Goal: Task Accomplishment & Management: Complete application form

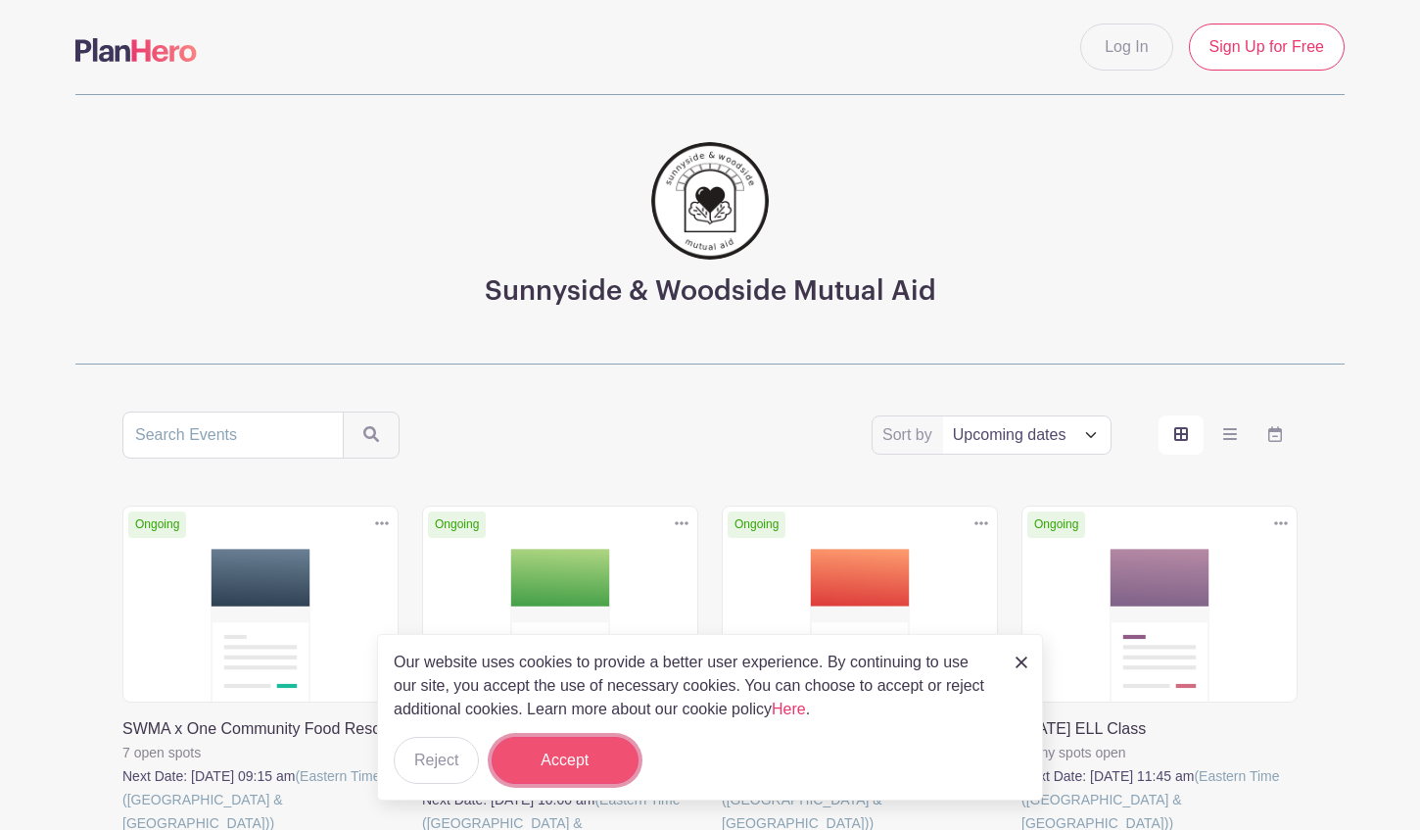
click at [568, 766] on button "Accept" at bounding box center [565, 760] width 147 height 47
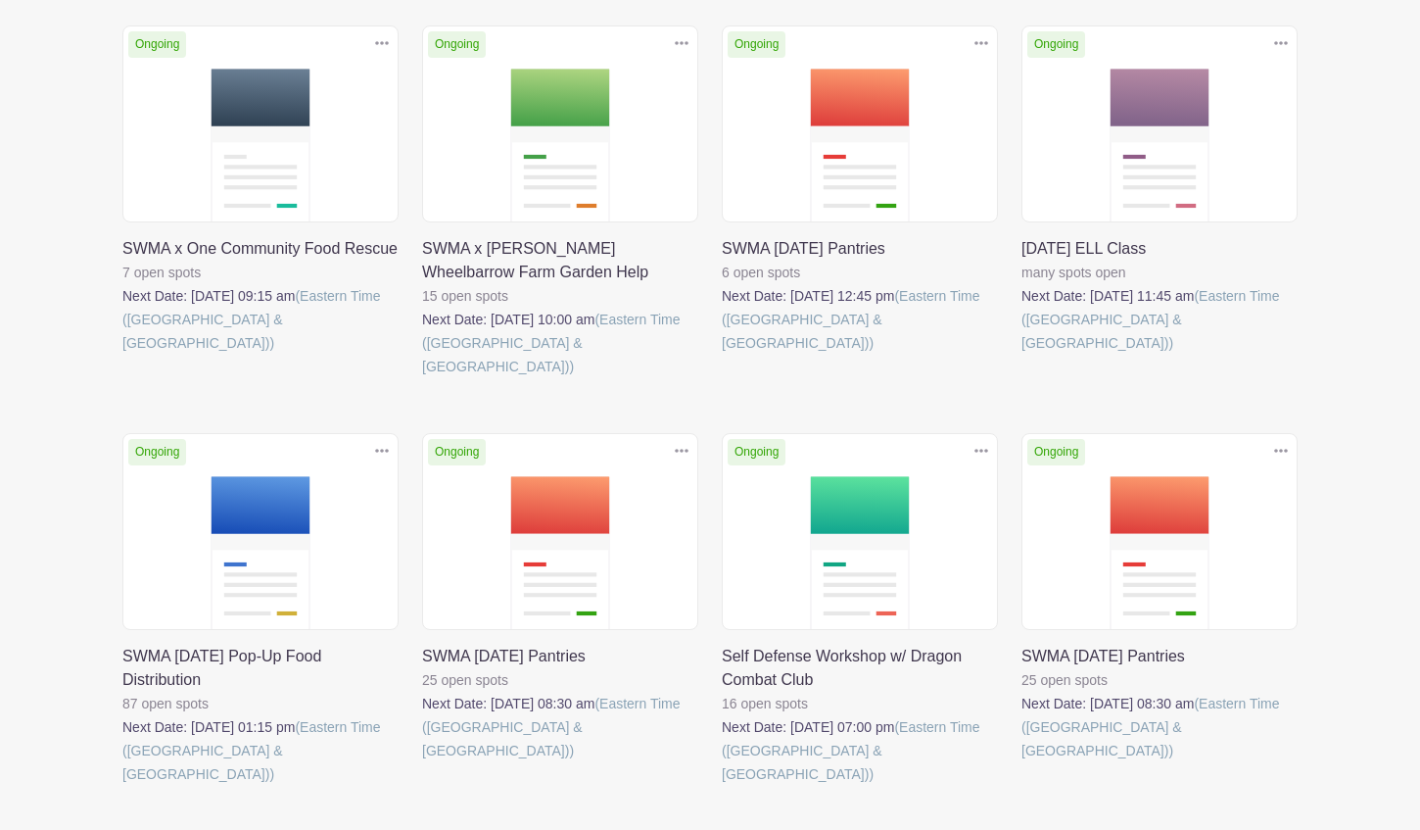
scroll to position [482, 0]
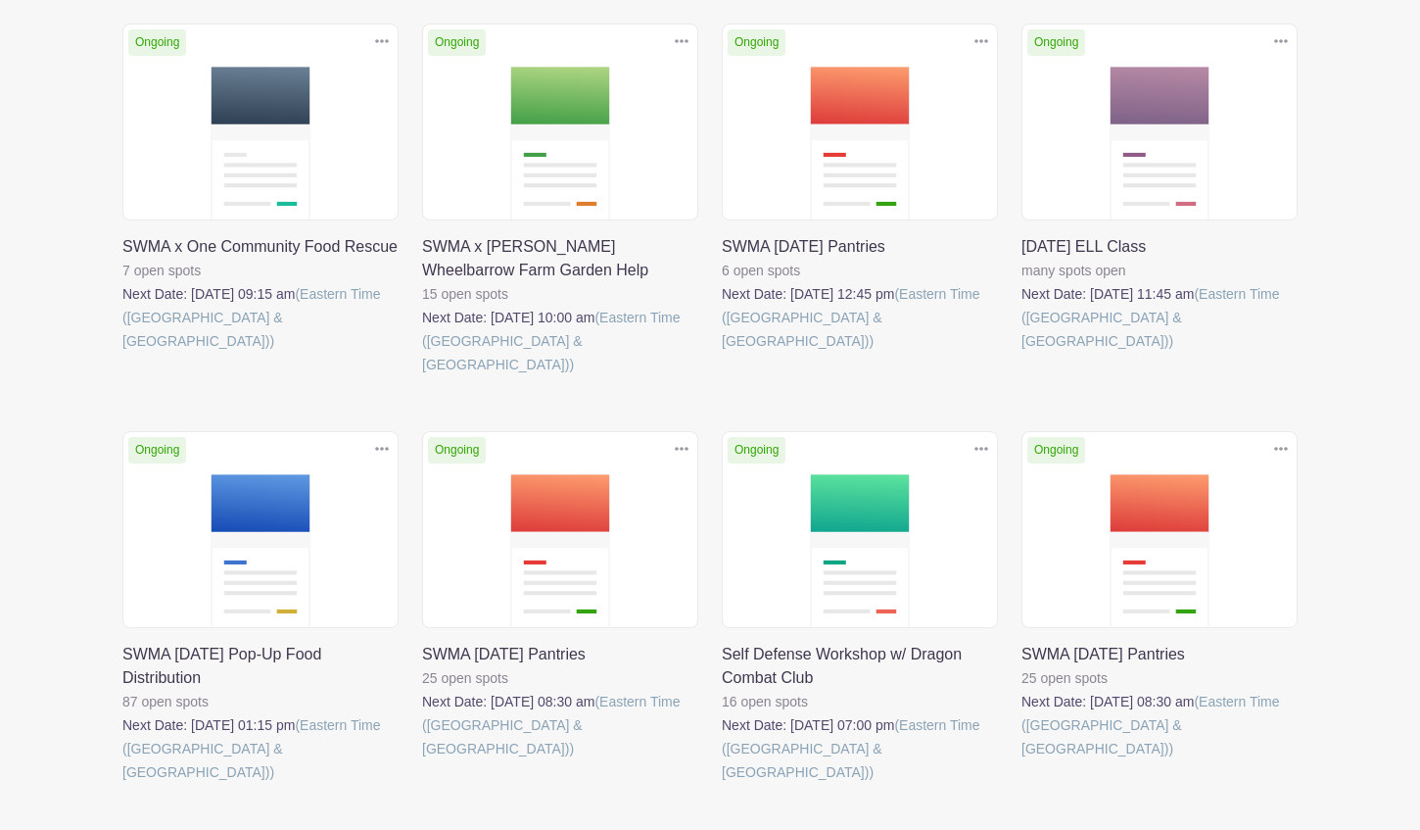
click at [722, 353] on link at bounding box center [722, 353] width 0 height 0
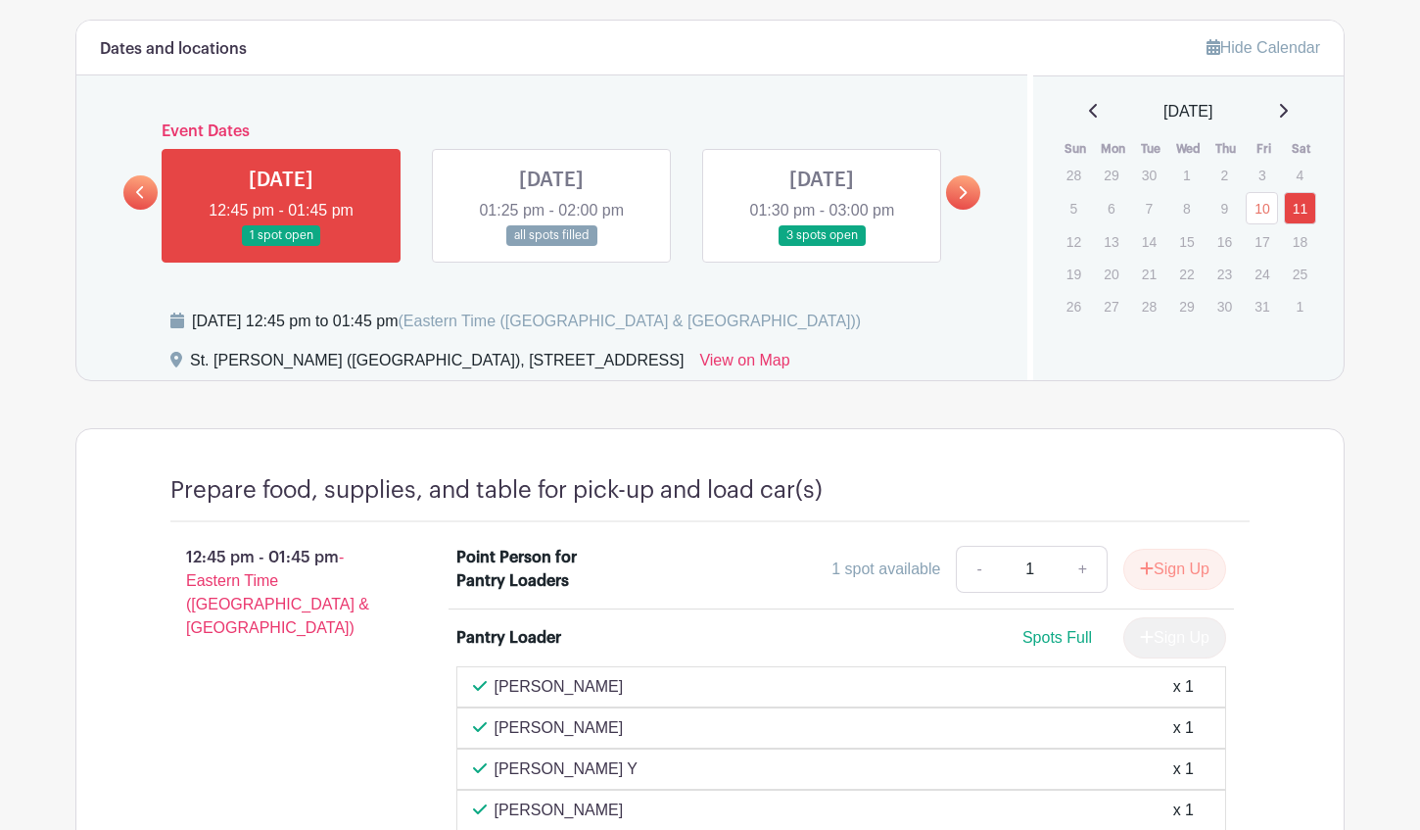
scroll to position [1069, 0]
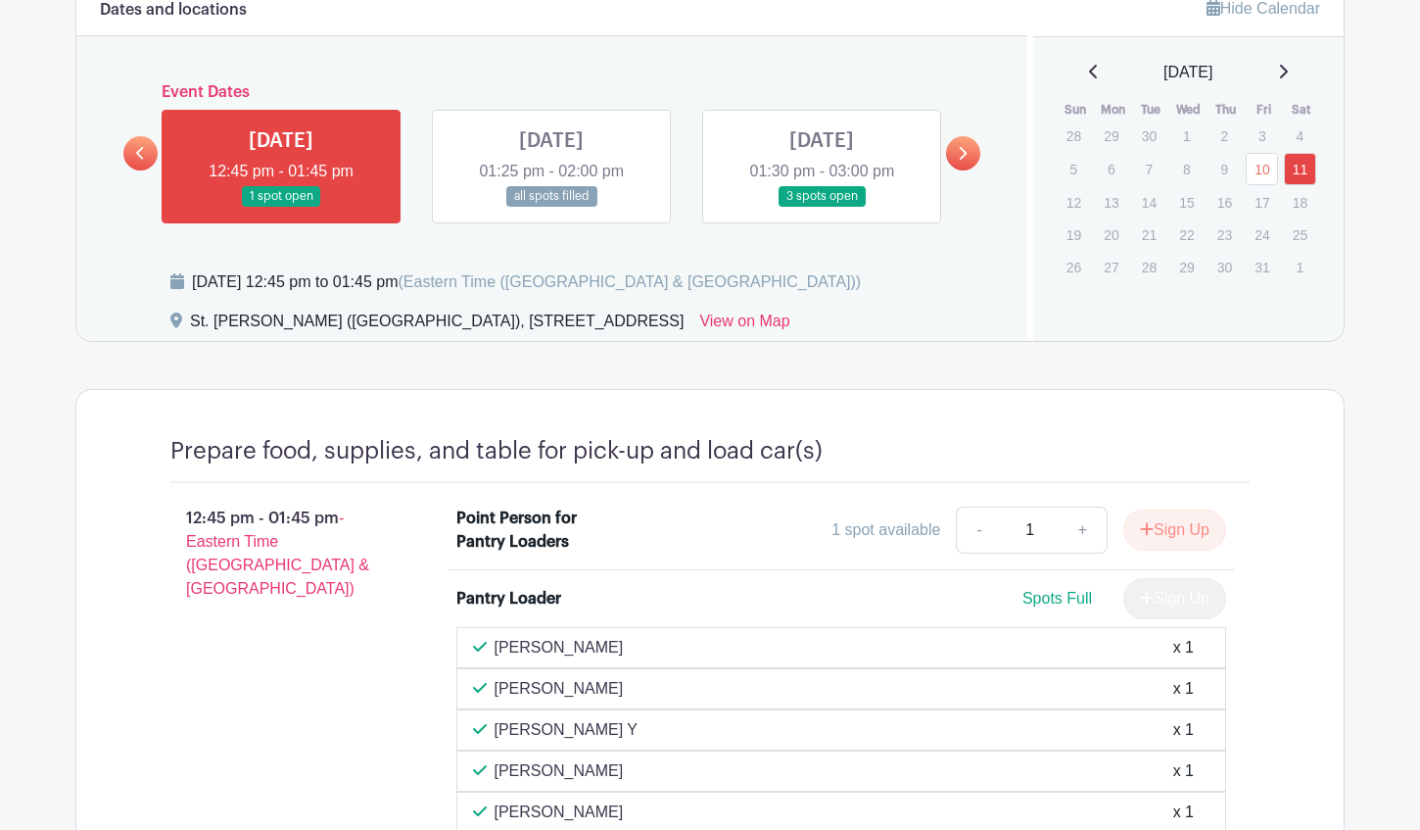
click at [822, 207] on link at bounding box center [822, 207] width 0 height 0
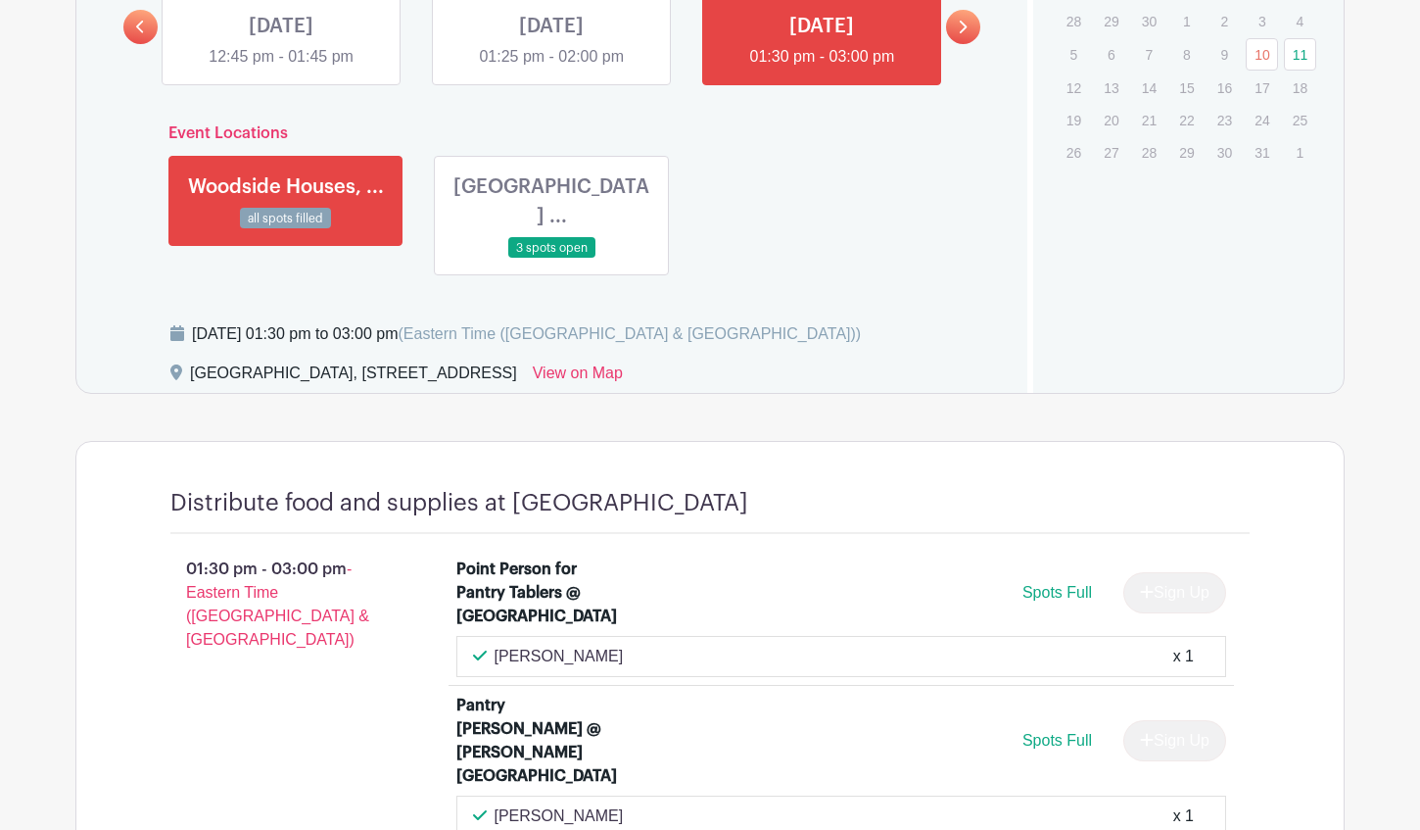
scroll to position [1177, 0]
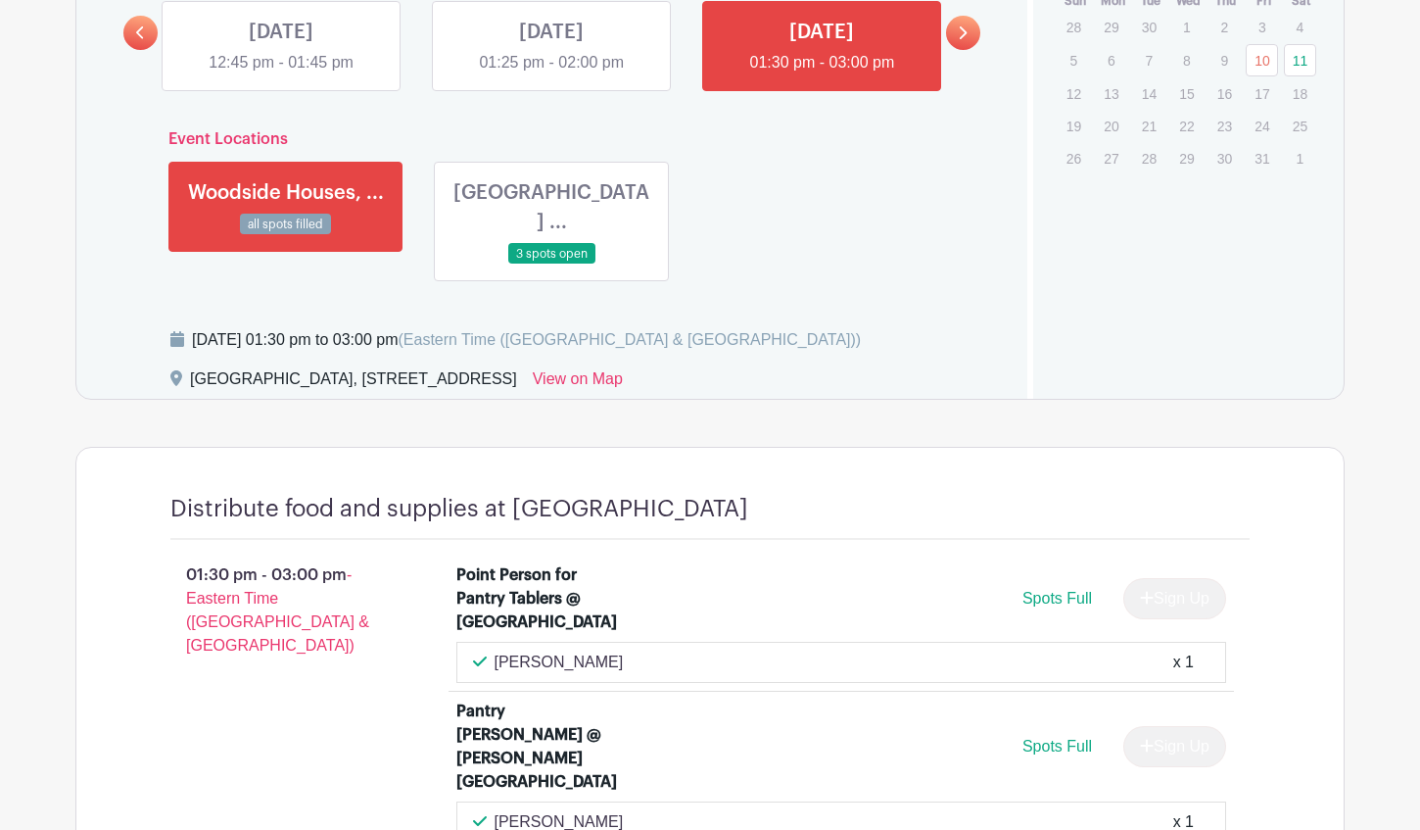
click at [551, 264] on link at bounding box center [551, 264] width 0 height 0
